Goal: Register for event/course

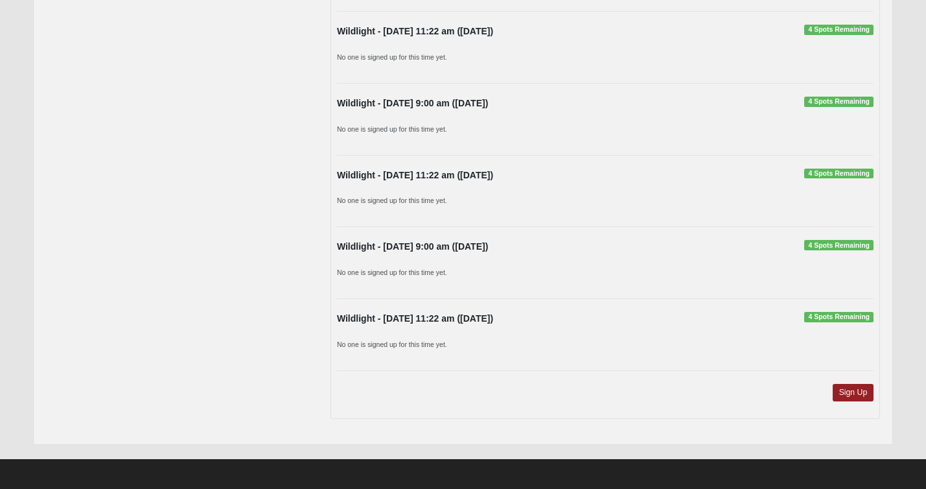
scroll to position [403, 0]
click at [852, 386] on link "Sign Up" at bounding box center [853, 393] width 41 height 18
click at [864, 390] on link "Sign Up" at bounding box center [853, 393] width 41 height 18
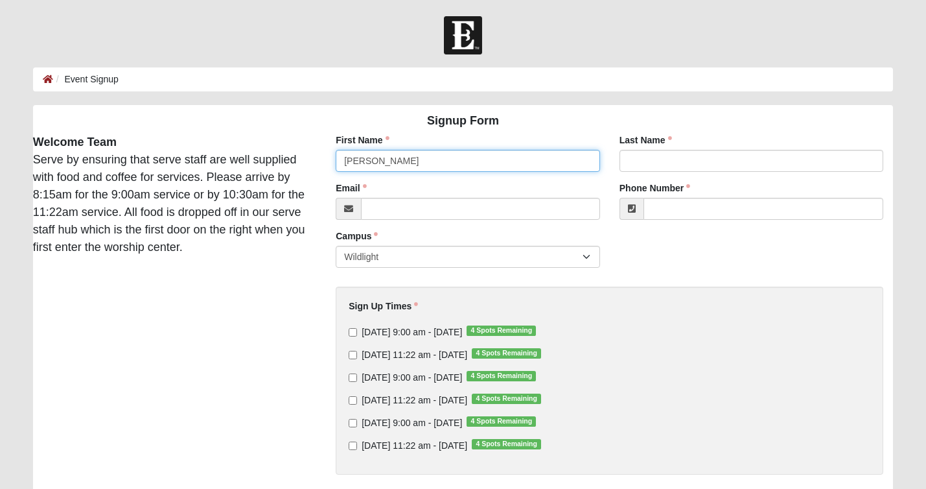
type input "Bruce"
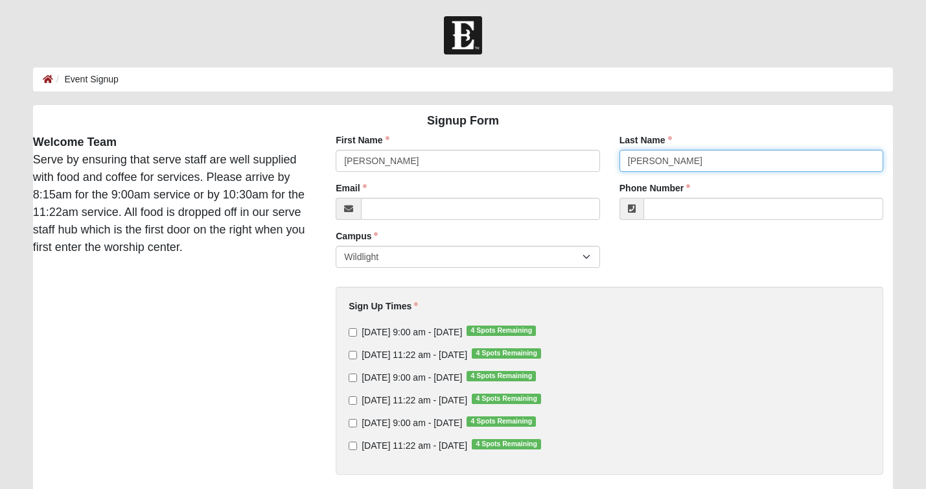
type input "Rouse"
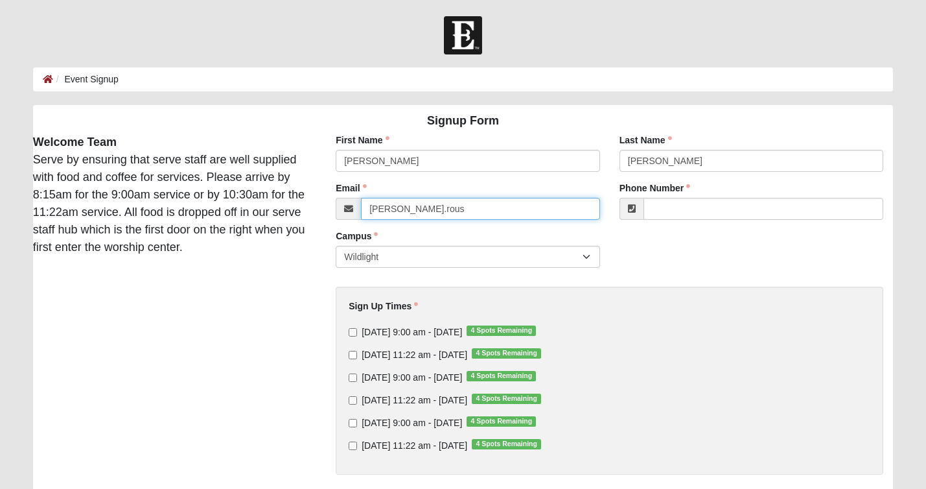
type input "bruce.rouse"
type input "bruce.rouse@coe22.com"
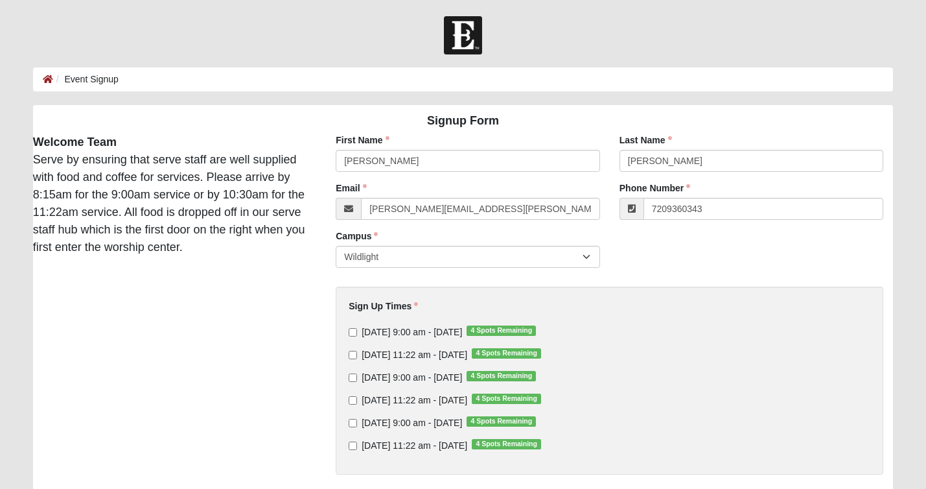
type input "(720) 936-0343"
click at [665, 255] on div "First Name Bruce First Name is required. Last Name Rouse Last Name is required.…" at bounding box center [609, 346] width 587 height 425
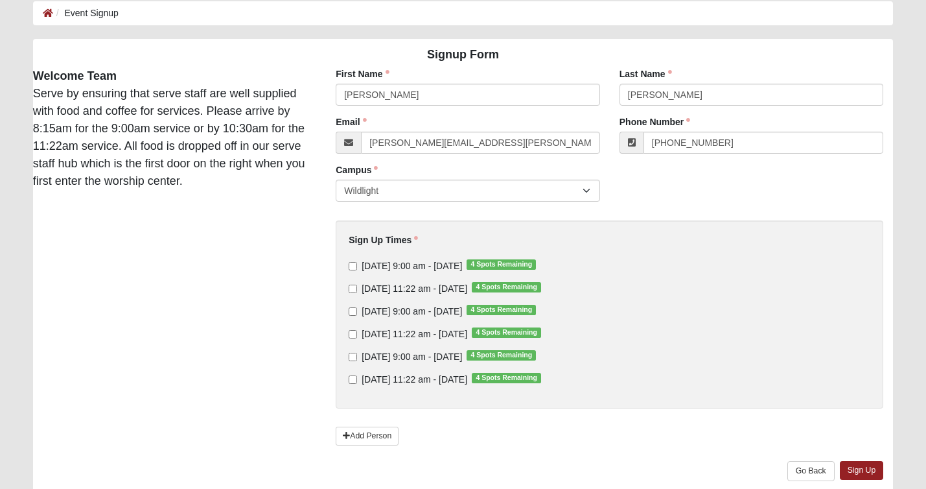
scroll to position [67, 0]
click at [352, 264] on input "Sunday 9:00 am - Aug 24 2025 4 Spots Remaining" at bounding box center [353, 265] width 8 height 8
checkbox input "true"
click at [354, 330] on input "Sunday 11:22 am - Aug 31 2025 4 Spots Remaining" at bounding box center [353, 333] width 8 height 8
checkbox input "true"
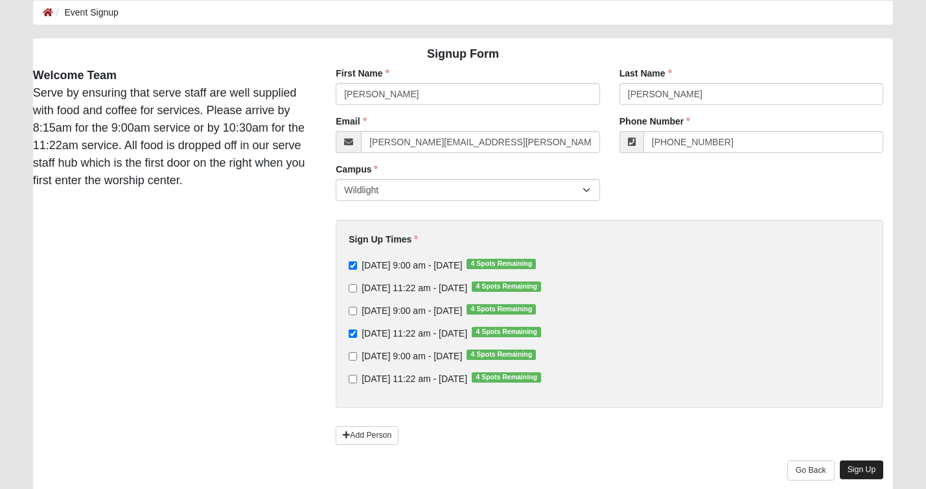
click at [867, 469] on link "Sign Up" at bounding box center [862, 469] width 44 height 19
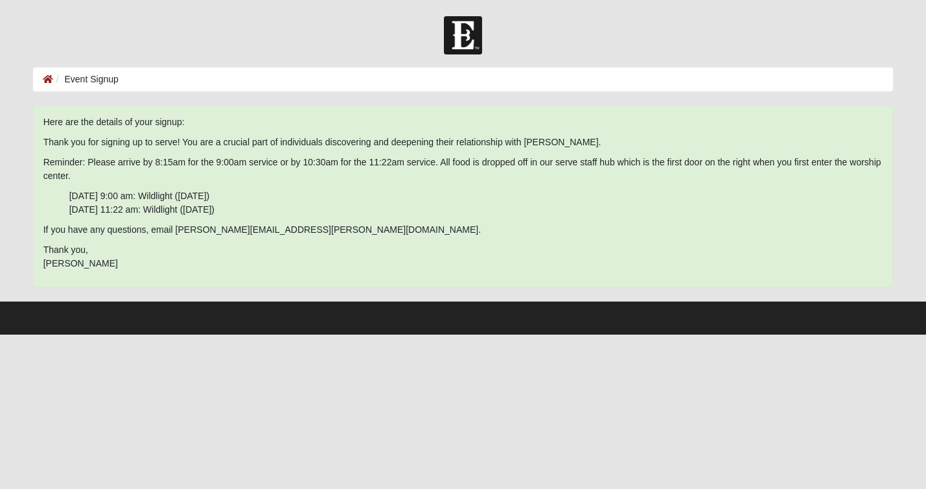
scroll to position [0, 0]
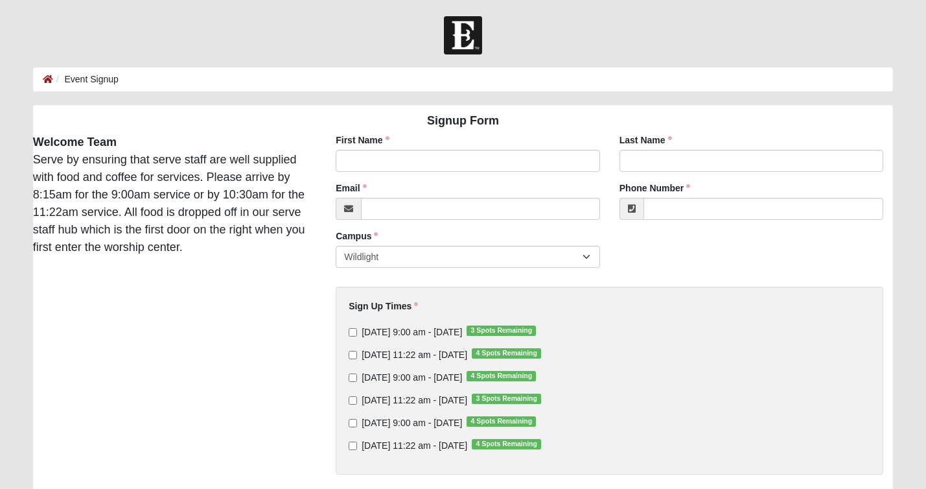
click at [388, 148] on div "First Name First Name is required." at bounding box center [468, 153] width 264 height 38
type input "Brian"
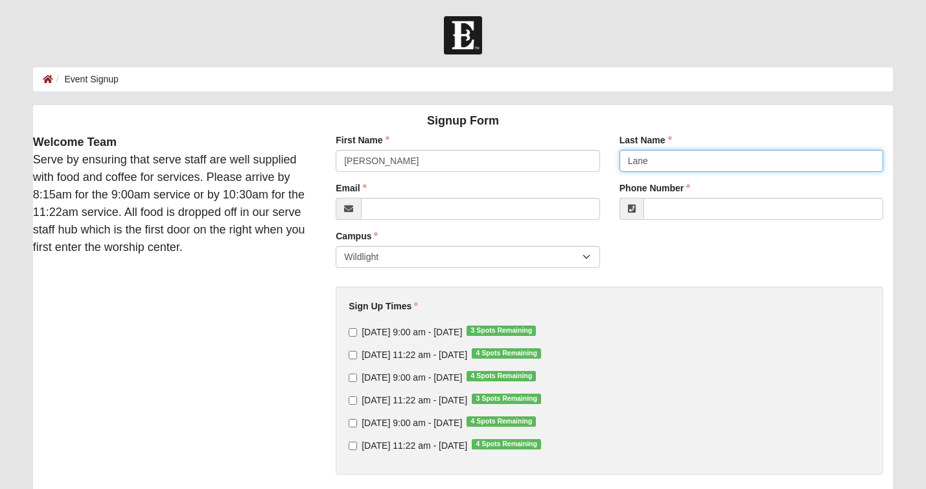
type input "Lane"
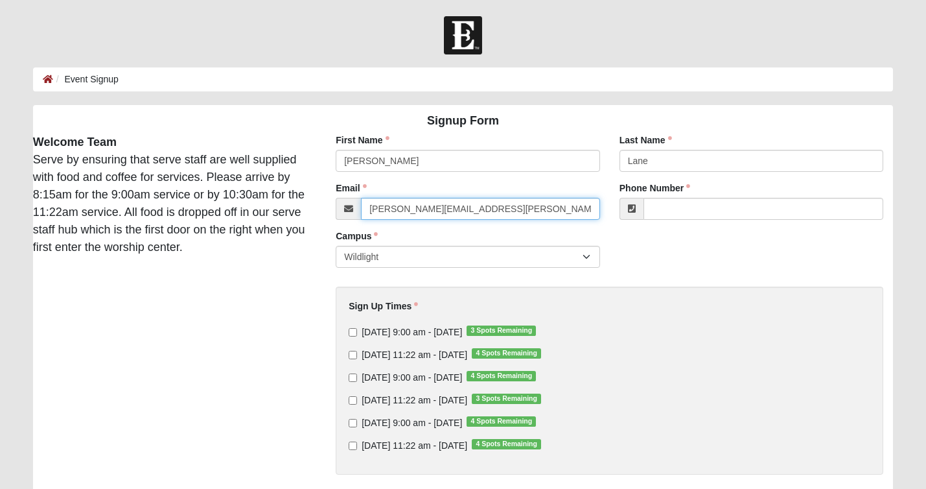
type input "brian.lane@coe22.com"
type input "(904) 599-3777"
click at [354, 333] on input "Sunday 9:00 am - Aug 24 2025 3 Spots Remaining" at bounding box center [353, 332] width 8 height 8
checkbox input "true"
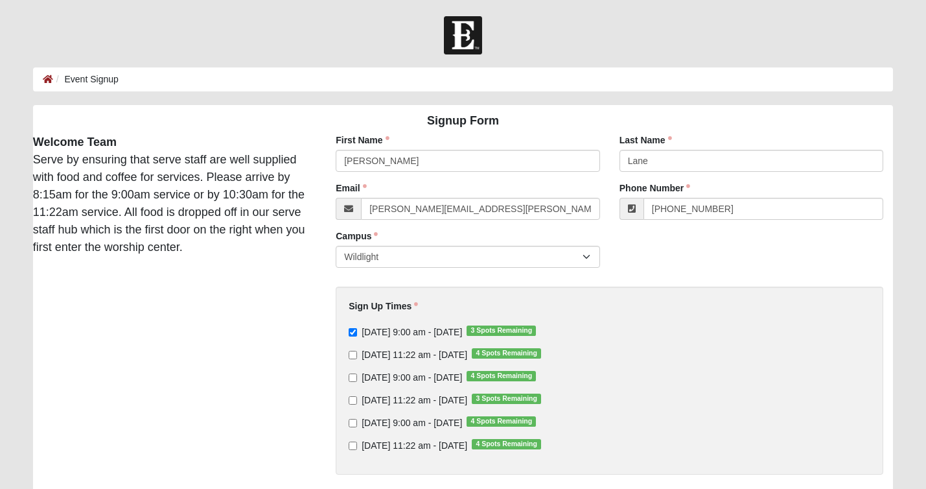
click at [352, 397] on input "Sunday 11:22 am - Aug 31 2025 3 Spots Remaining" at bounding box center [353, 400] width 8 height 8
checkbox input "true"
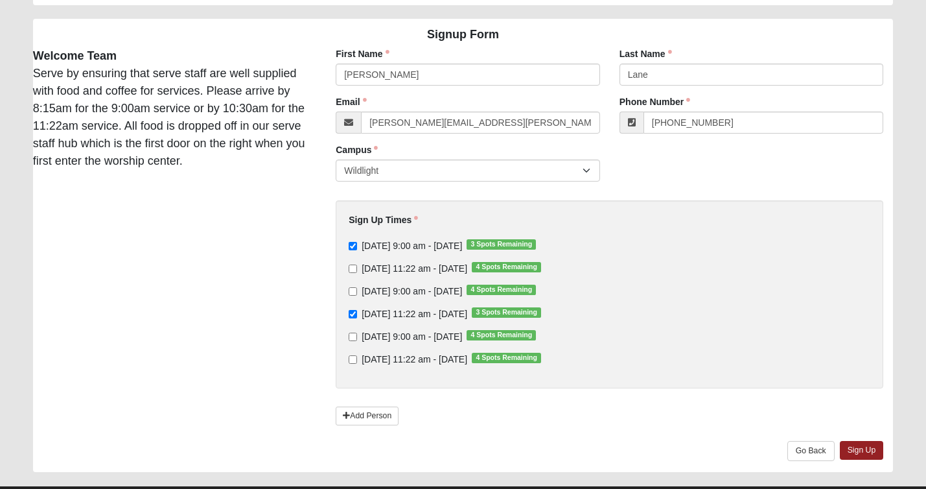
scroll to position [101, 0]
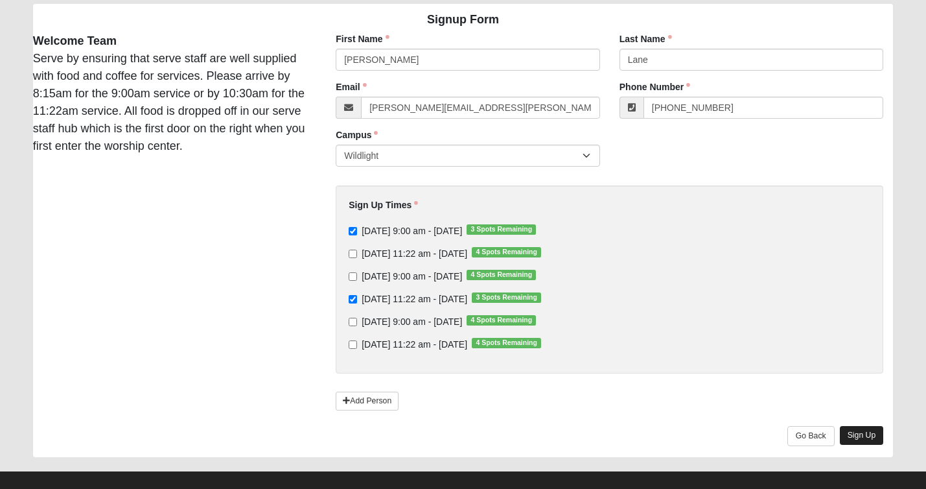
click at [867, 438] on link "Sign Up" at bounding box center [862, 435] width 44 height 19
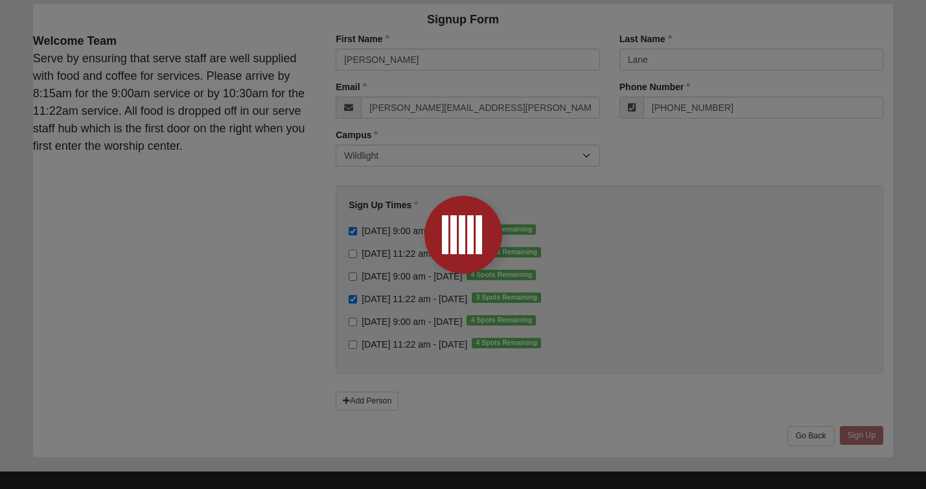
scroll to position [0, 0]
